Goal: Task Accomplishment & Management: Manage account settings

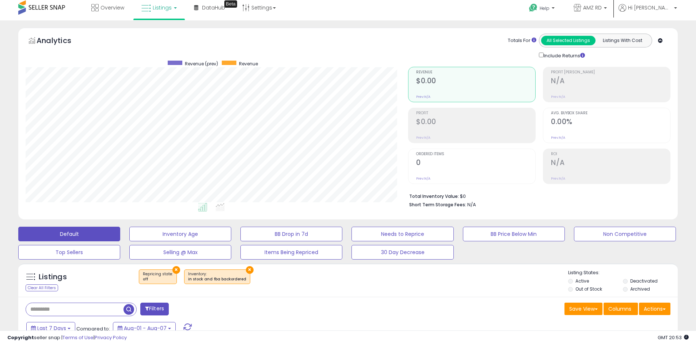
scroll to position [150, 383]
